Goal: Use online tool/utility: Use online tool/utility

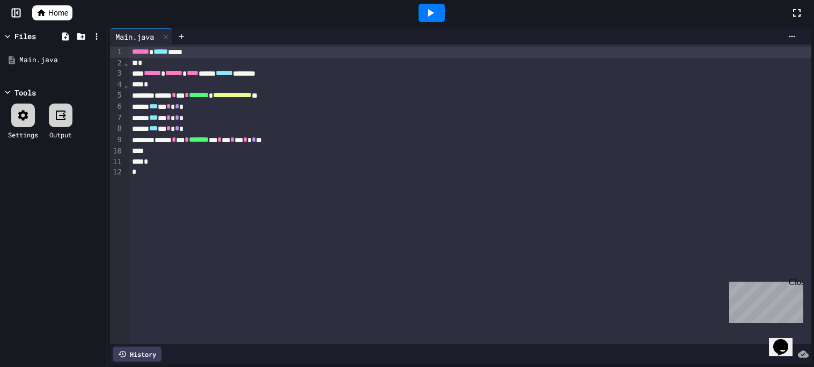
click at [434, 15] on icon at bounding box center [430, 12] width 13 height 13
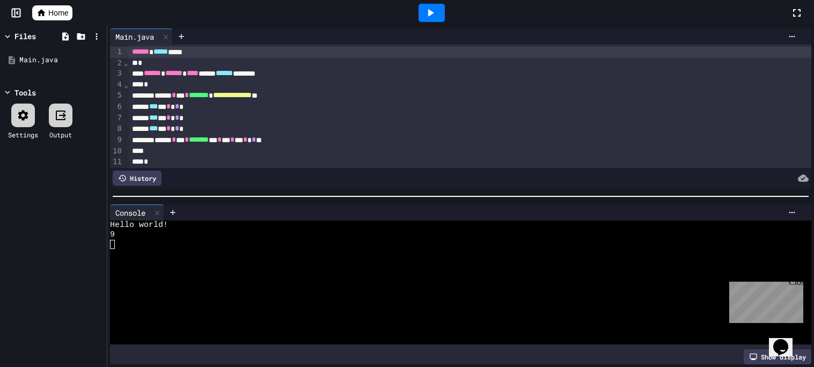
click at [243, 187] on div "History" at bounding box center [460, 178] width 701 height 20
click at [245, 282] on div at bounding box center [455, 283] width 691 height 10
click at [217, 238] on div "9" at bounding box center [455, 235] width 691 height 10
click at [362, 139] on div "****** * *** * ******* ** * * * * * * **" at bounding box center [470, 140] width 683 height 11
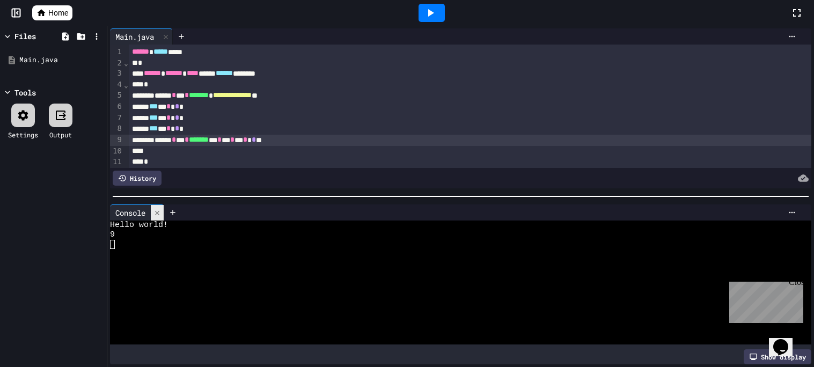
click at [158, 217] on div at bounding box center [157, 213] width 13 height 16
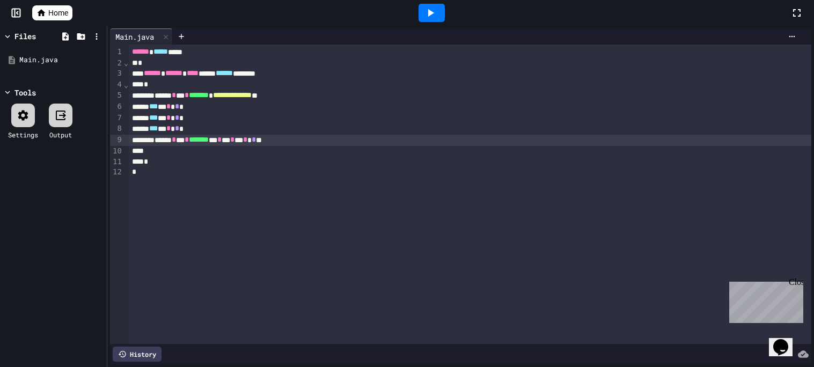
click at [61, 116] on icon at bounding box center [60, 115] width 13 height 13
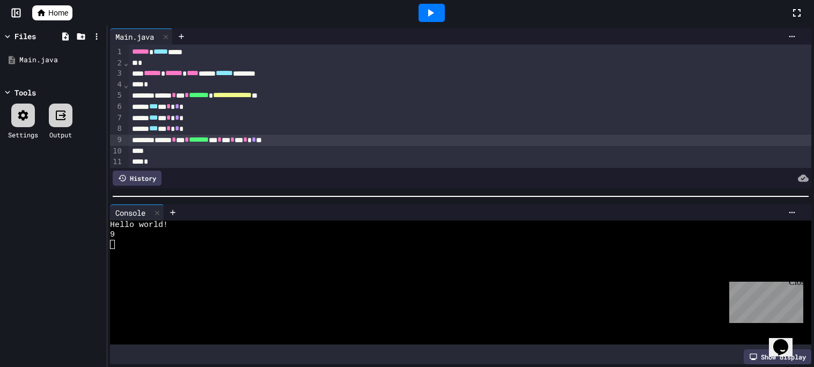
click at [26, 110] on icon at bounding box center [23, 115] width 13 height 13
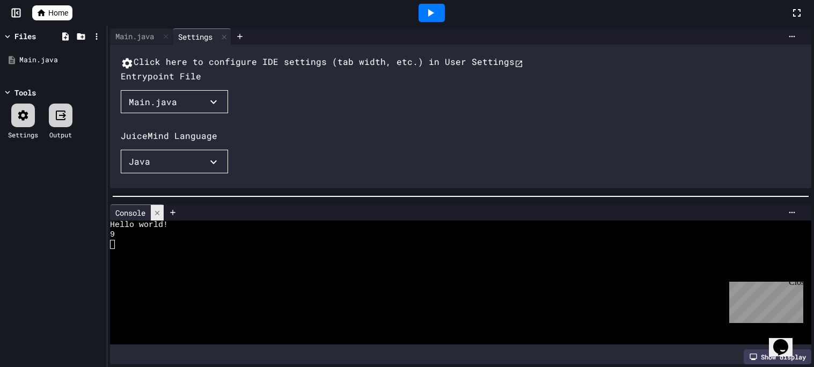
click at [154, 215] on icon at bounding box center [157, 213] width 8 height 8
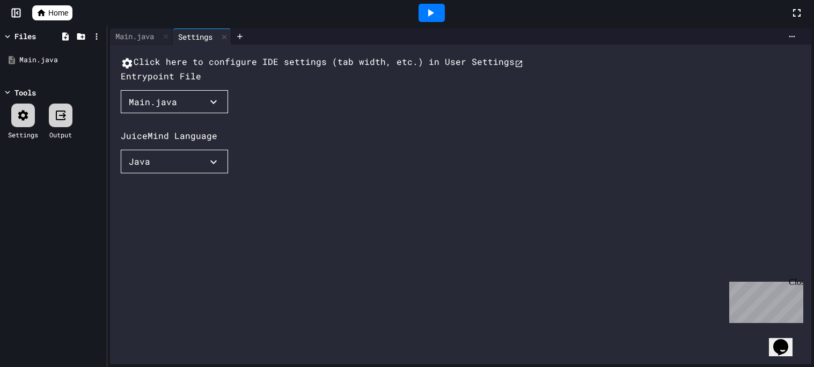
click at [178, 114] on button "Main.java" at bounding box center [174, 102] width 107 height 24
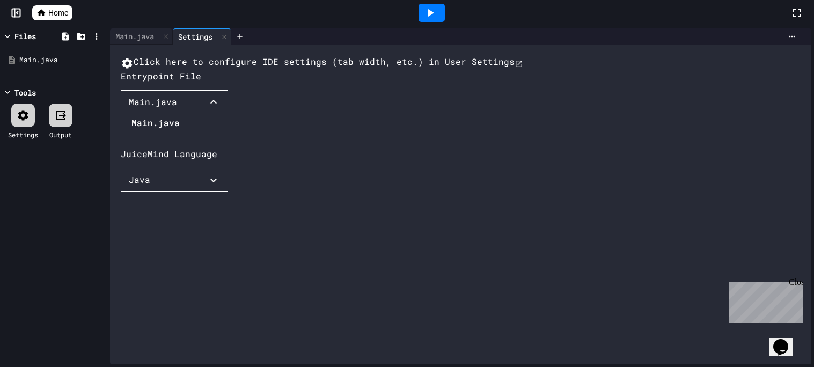
click at [172, 114] on div at bounding box center [150, 114] width 59 height 0
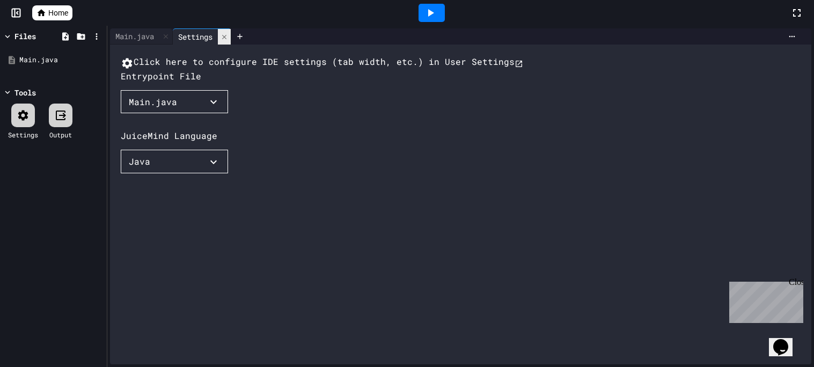
click at [228, 39] on icon at bounding box center [225, 37] width 8 height 8
